Goal: Obtain resource: Download file/media

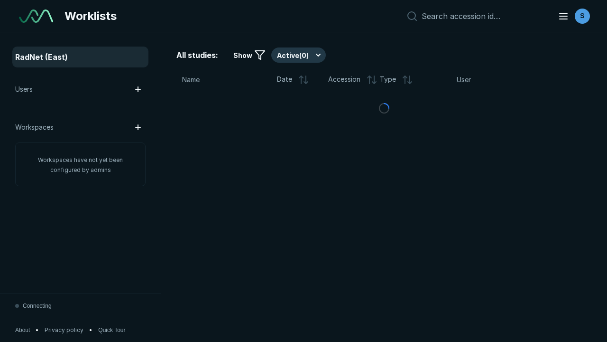
scroll to position [2591, 3952]
